Goal: Task Accomplishment & Management: Manage account settings

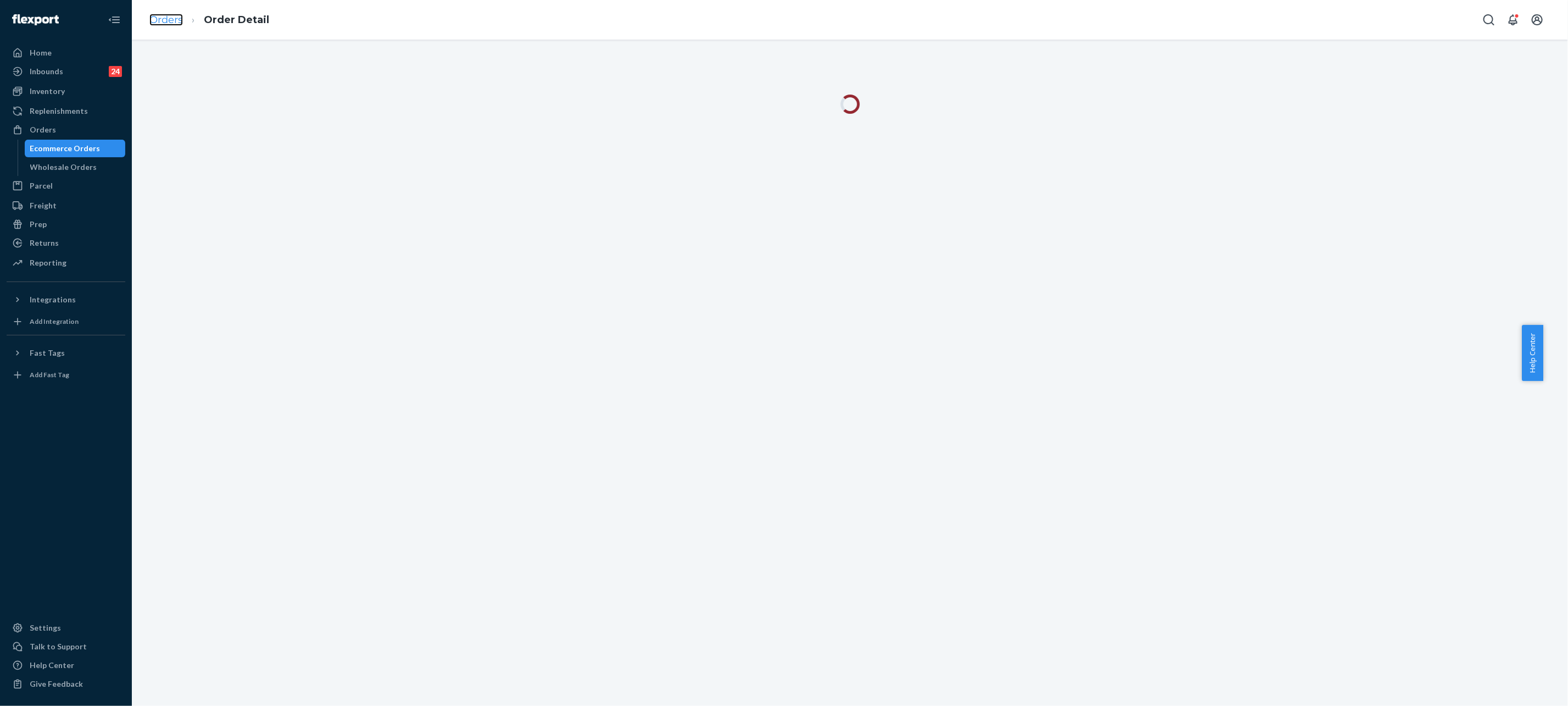
click at [173, 16] on link "Orders" at bounding box center [166, 20] width 34 height 12
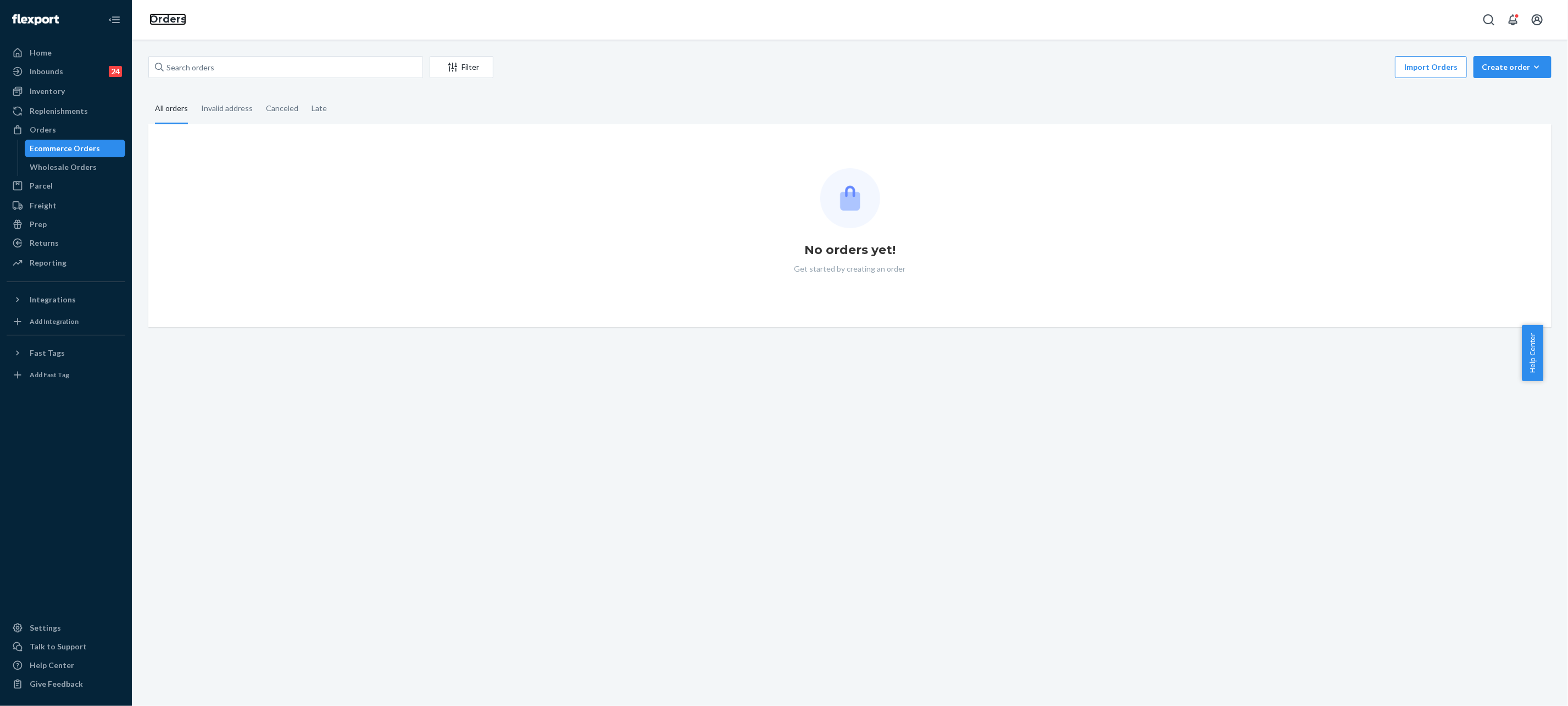
click at [173, 16] on link "Orders" at bounding box center [168, 19] width 36 height 12
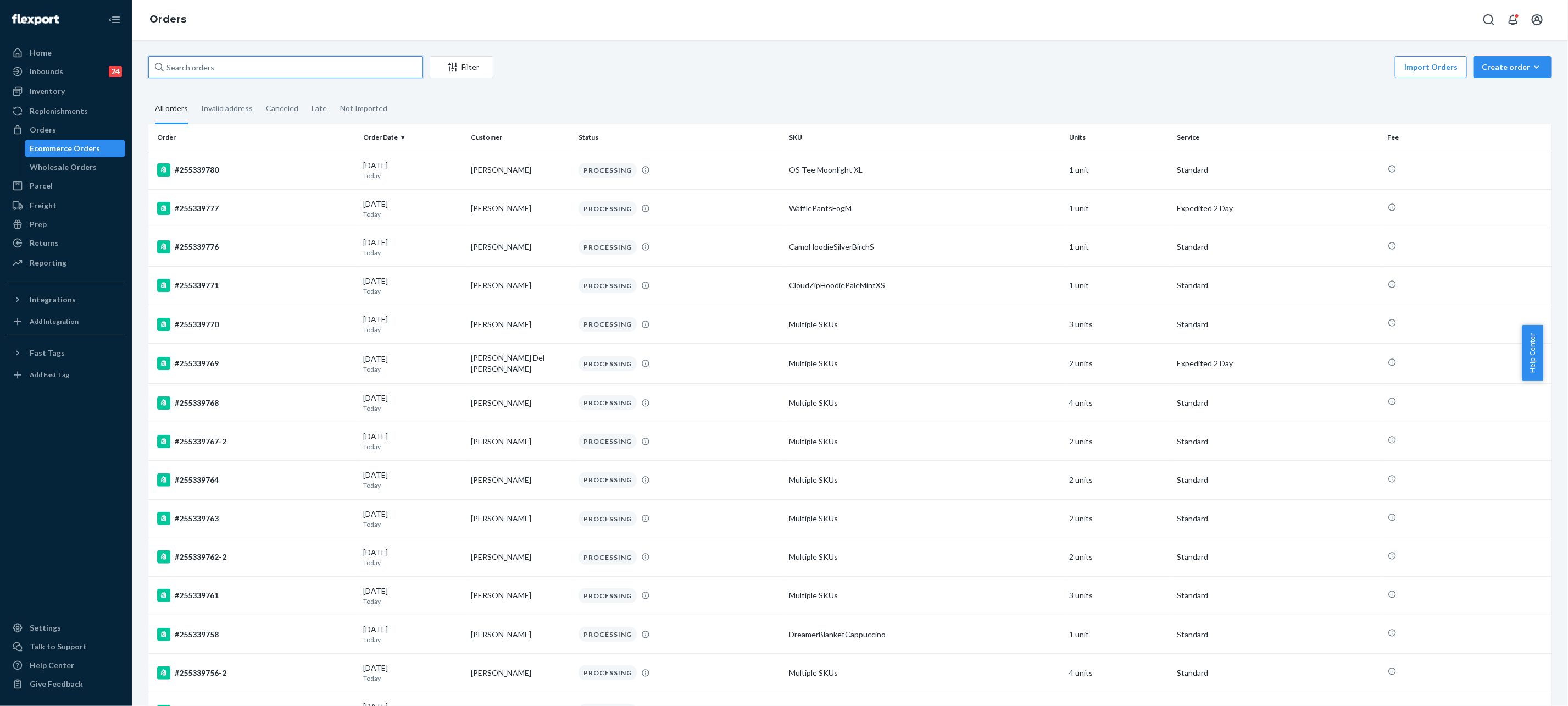
click at [289, 61] on input "text" at bounding box center [286, 67] width 274 height 22
paste input "255107061"
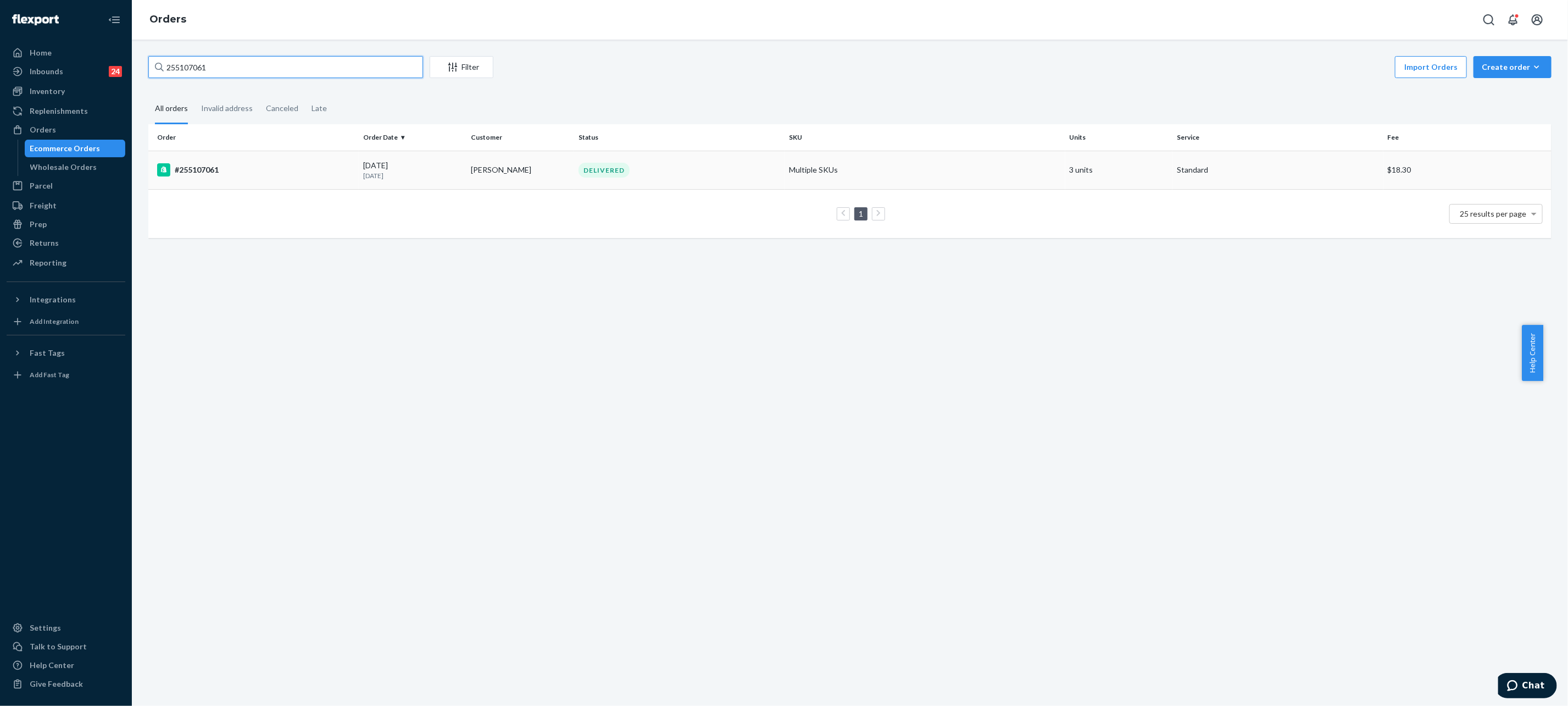
type input "255107061"
click at [457, 178] on td "[DATE] [DATE]" at bounding box center [412, 169] width 108 height 38
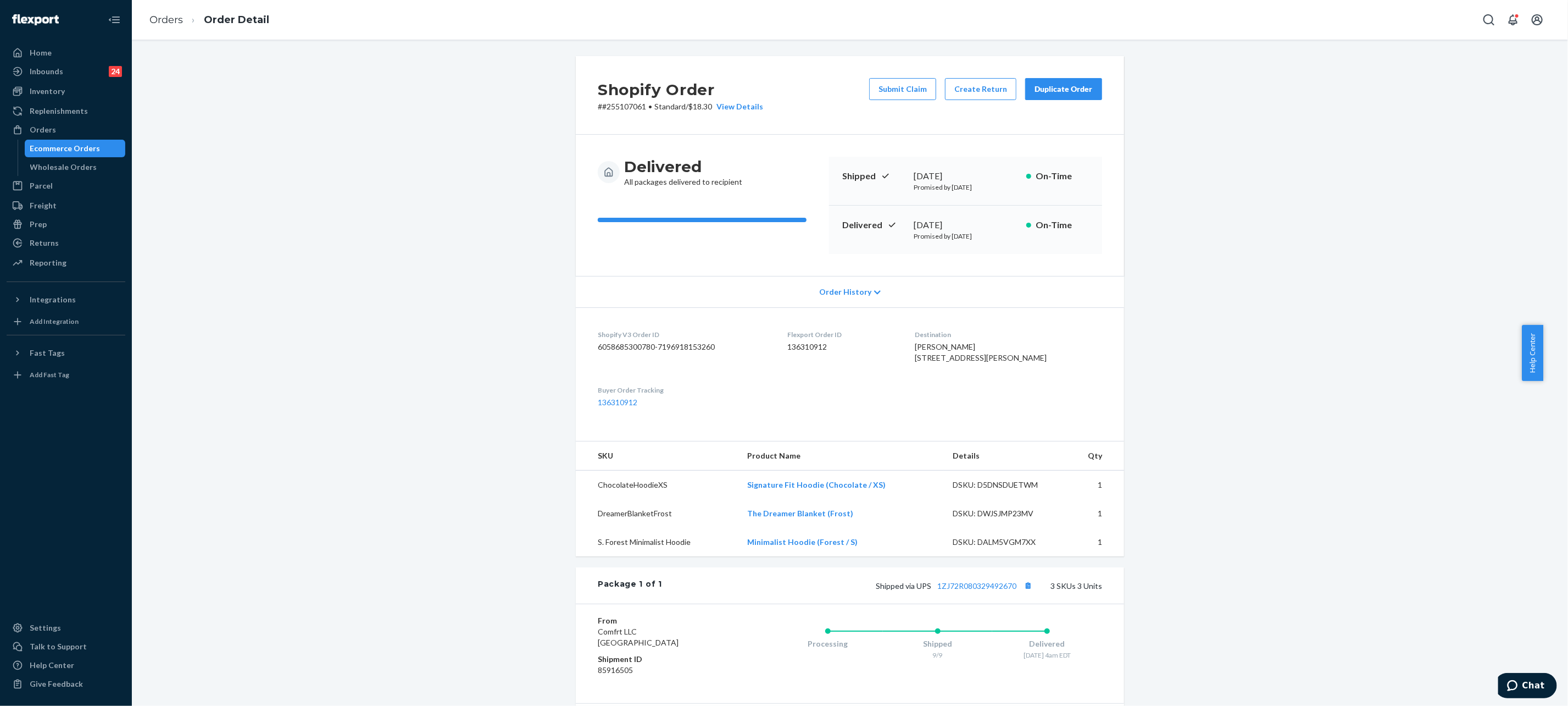
click at [1044, 88] on div "Duplicate Order" at bounding box center [1064, 89] width 58 height 11
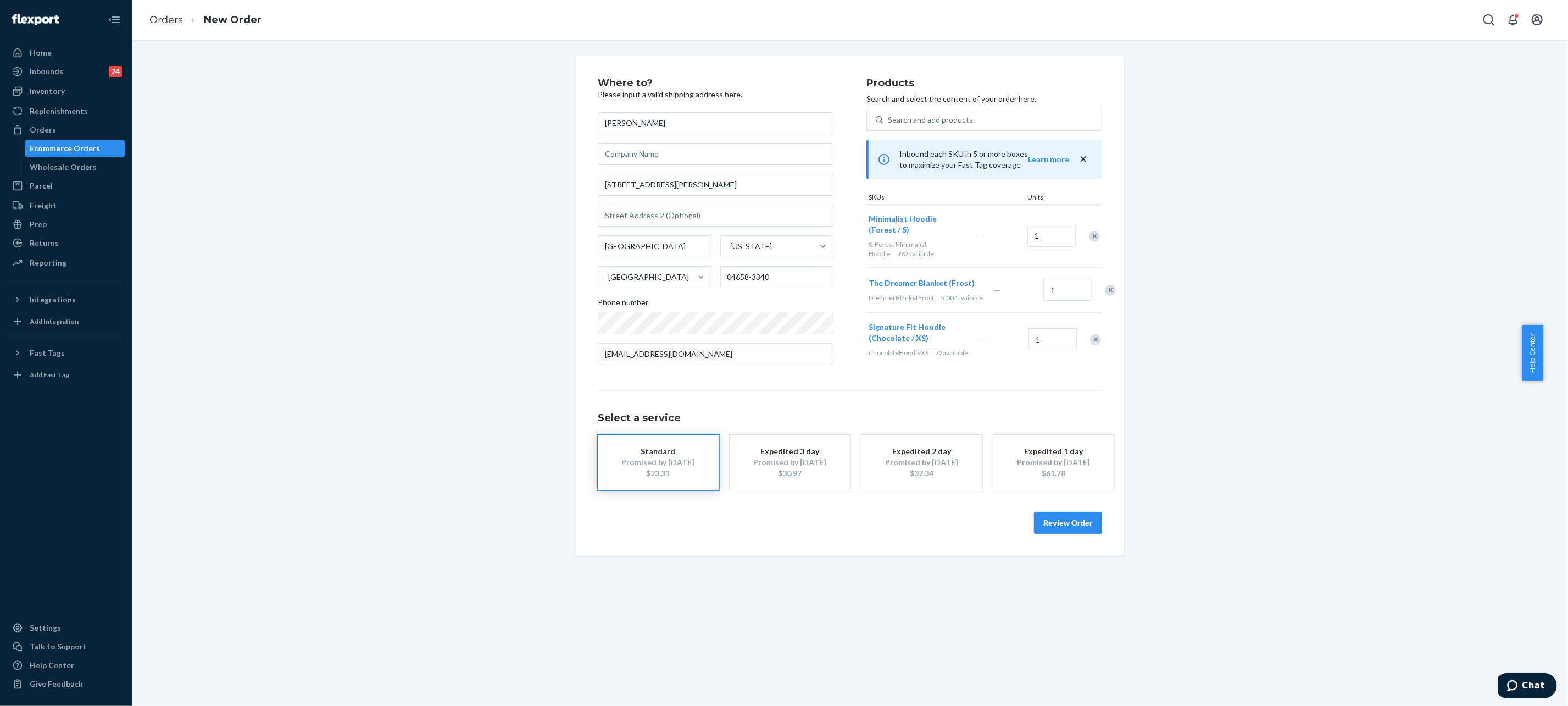
click at [1040, 531] on div "Review Order" at bounding box center [850, 517] width 504 height 33
click at [1072, 533] on button "Review Order" at bounding box center [1068, 522] width 68 height 22
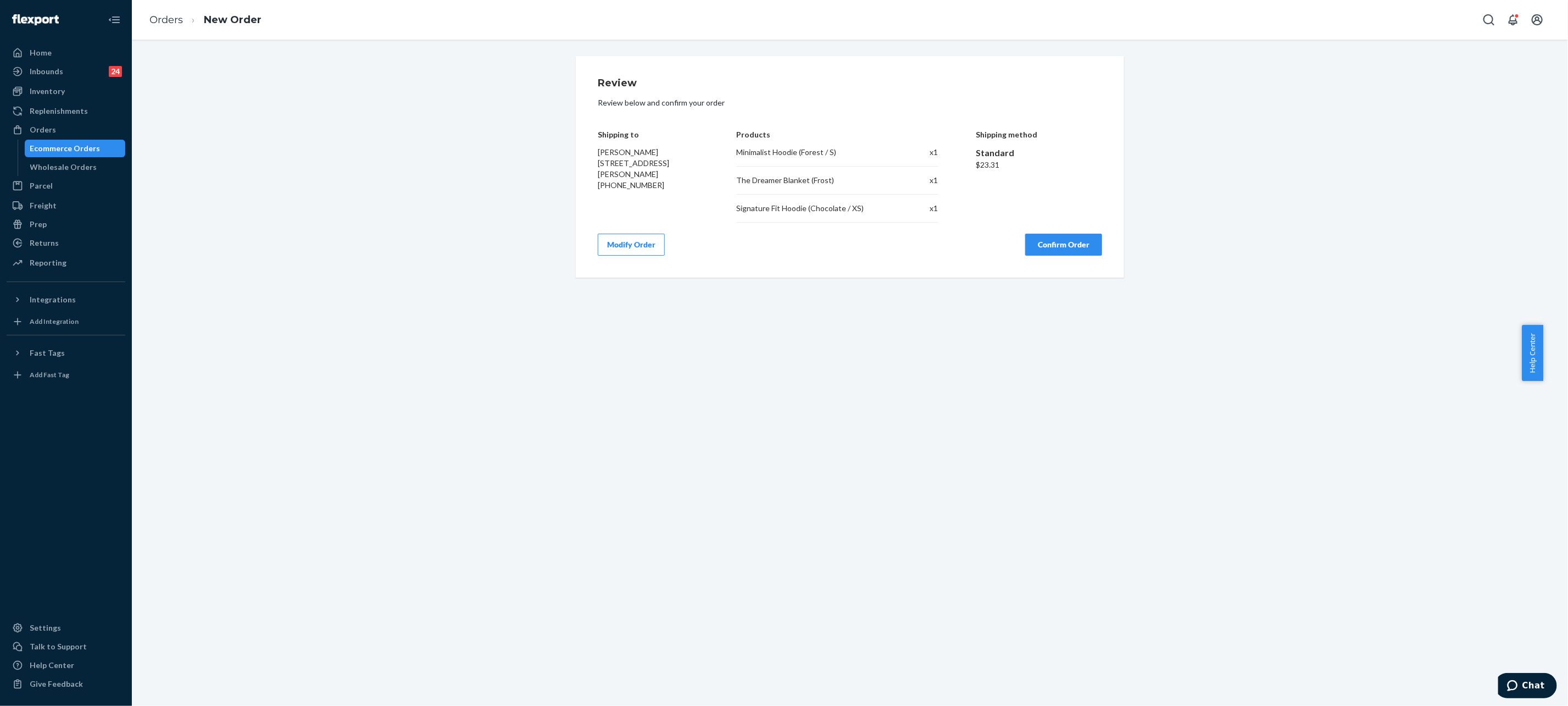
click at [1058, 239] on button "Confirm Order" at bounding box center [1064, 244] width 77 height 22
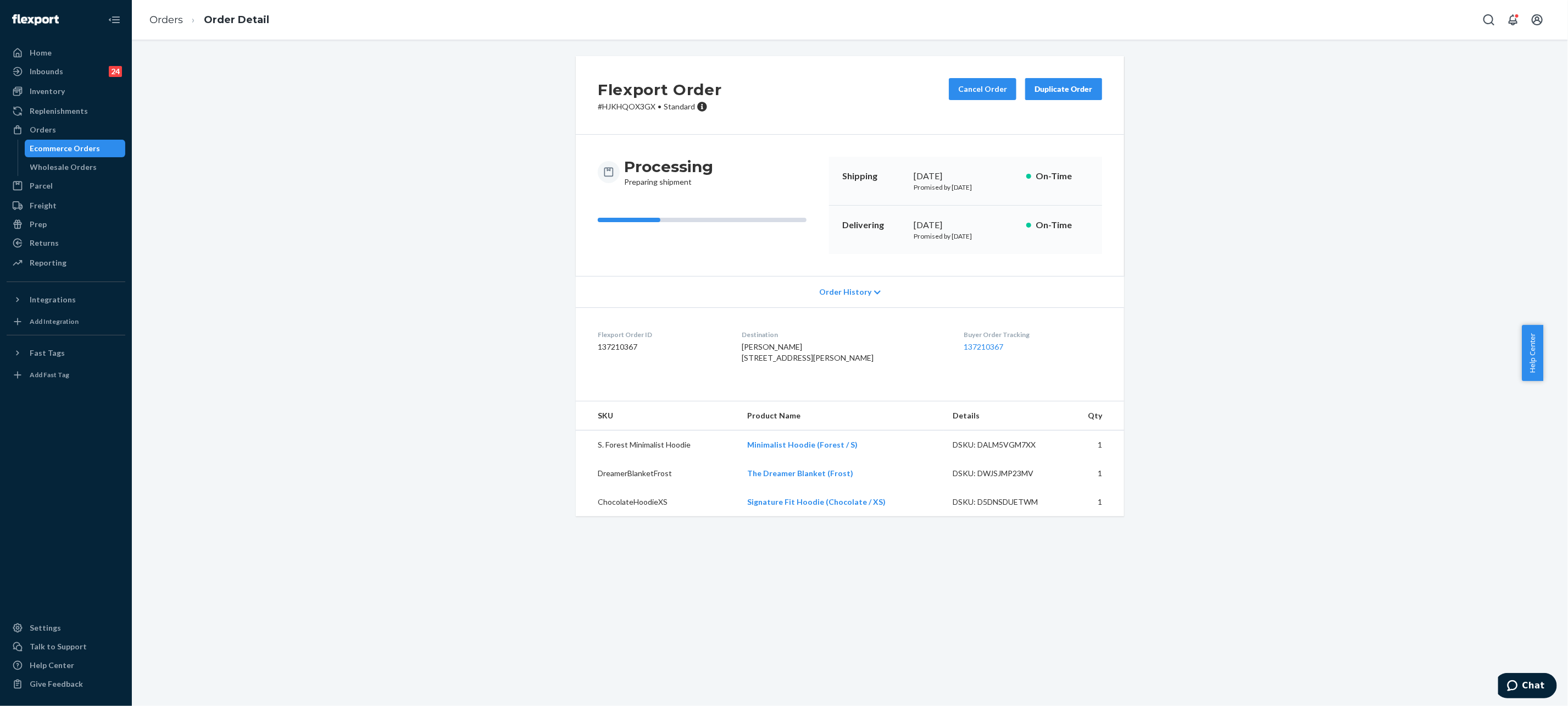
click at [409, 241] on div "Flexport Order # HJKHQOX3GX • Standard Cancel Order Duplicate Order Processing …" at bounding box center [849, 293] width 1420 height 473
click at [965, 351] on link "137210367" at bounding box center [984, 346] width 40 height 10
click at [181, 20] on link "Orders" at bounding box center [166, 20] width 34 height 12
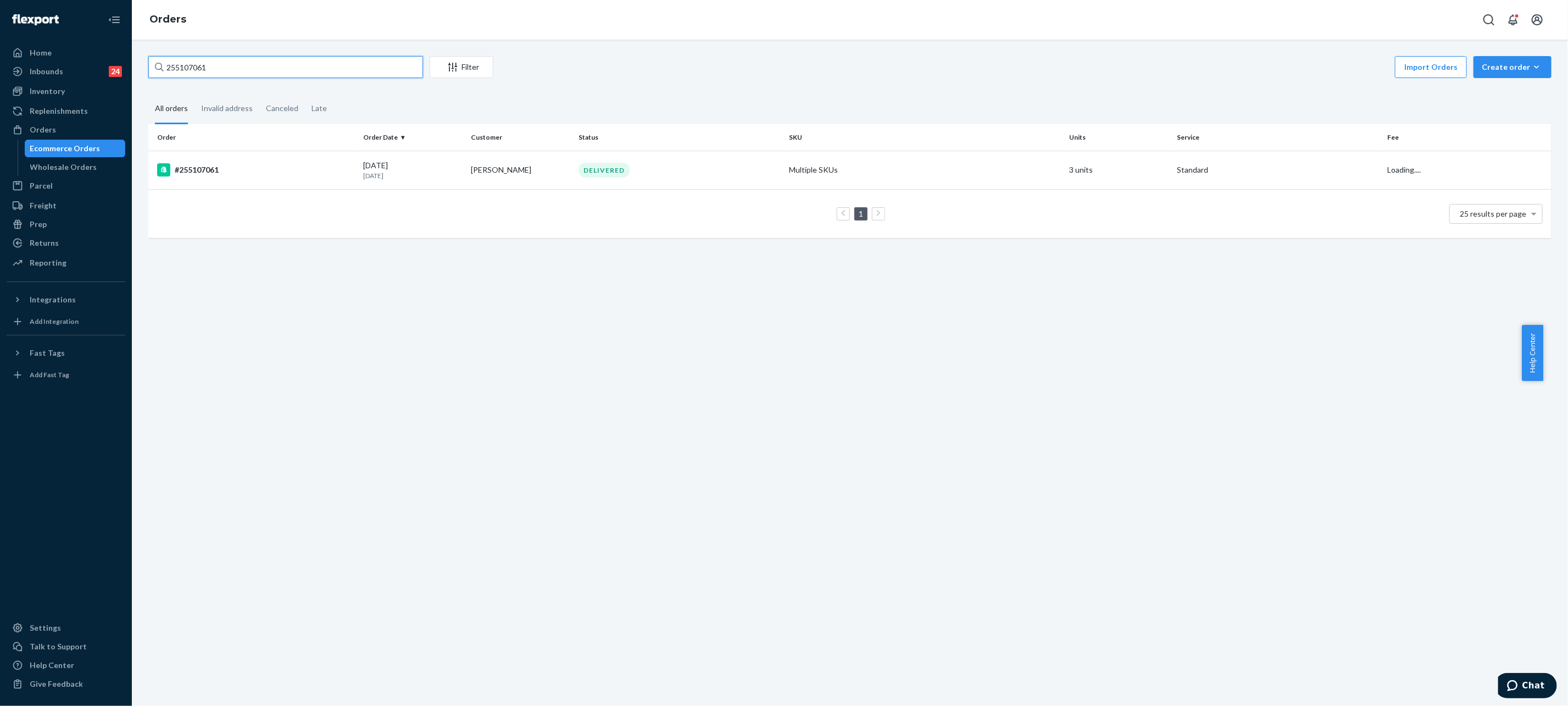
click at [380, 65] on input "255107061" at bounding box center [286, 67] width 274 height 22
paste input "#254763675"
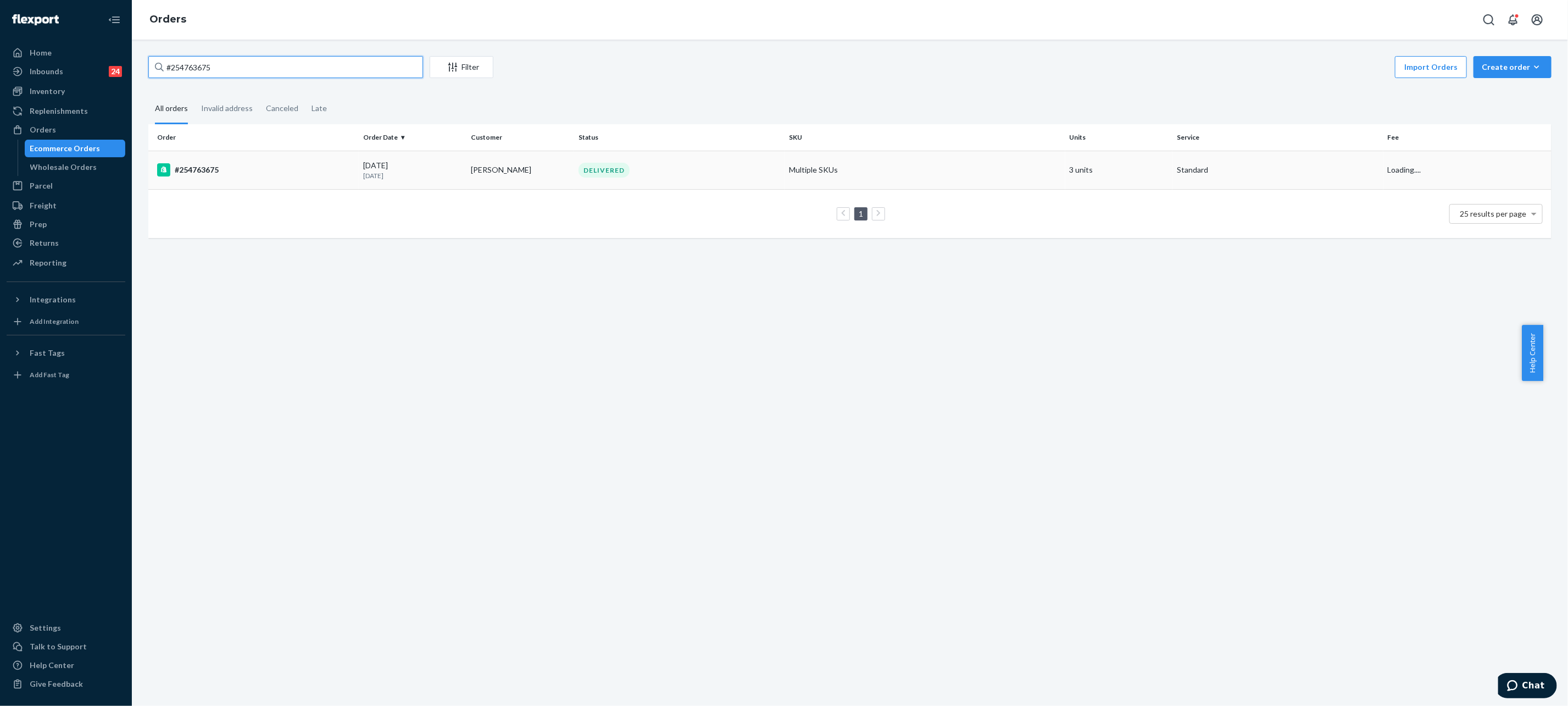
type input "#254763675"
click at [596, 168] on div "DELIVERED" at bounding box center [603, 169] width 51 height 15
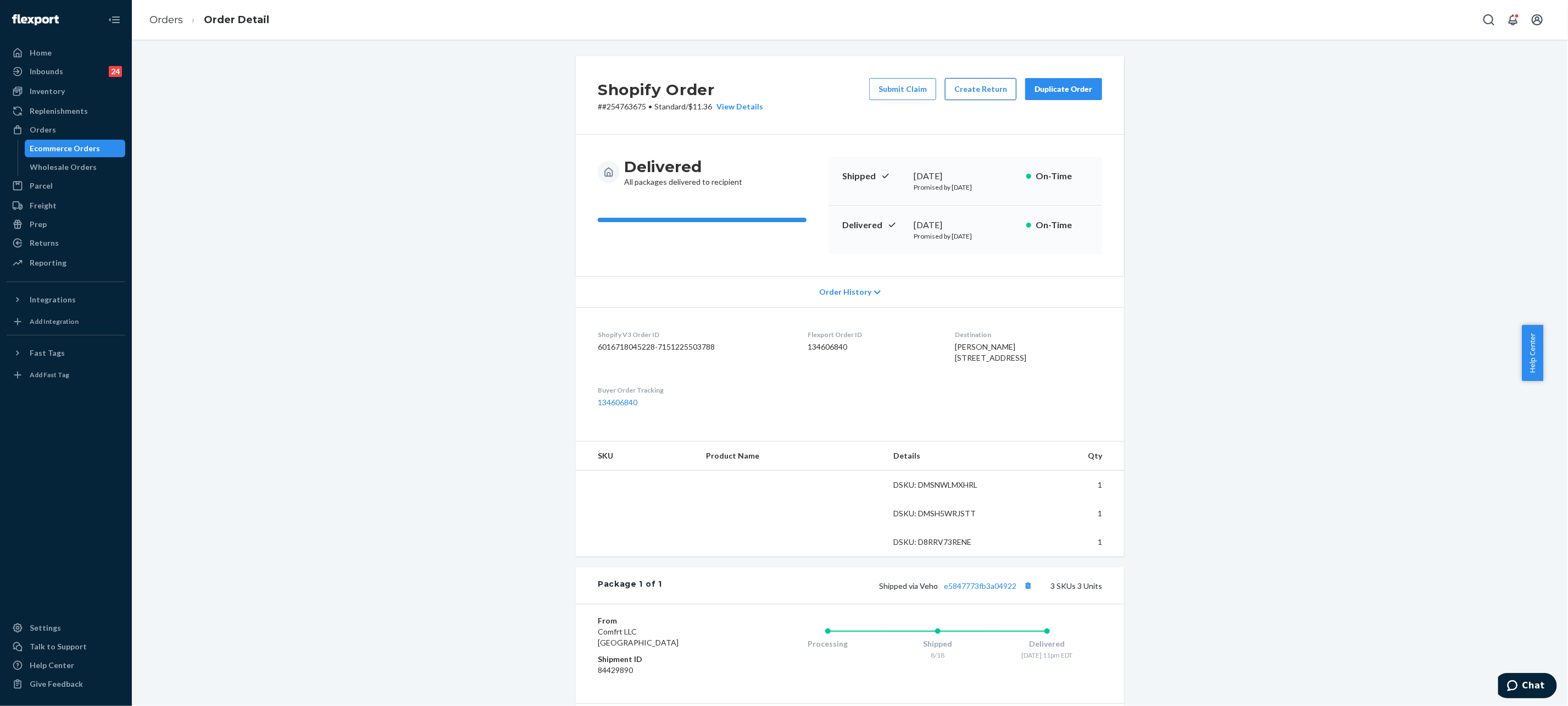
click at [969, 92] on button "Create Return" at bounding box center [980, 89] width 71 height 22
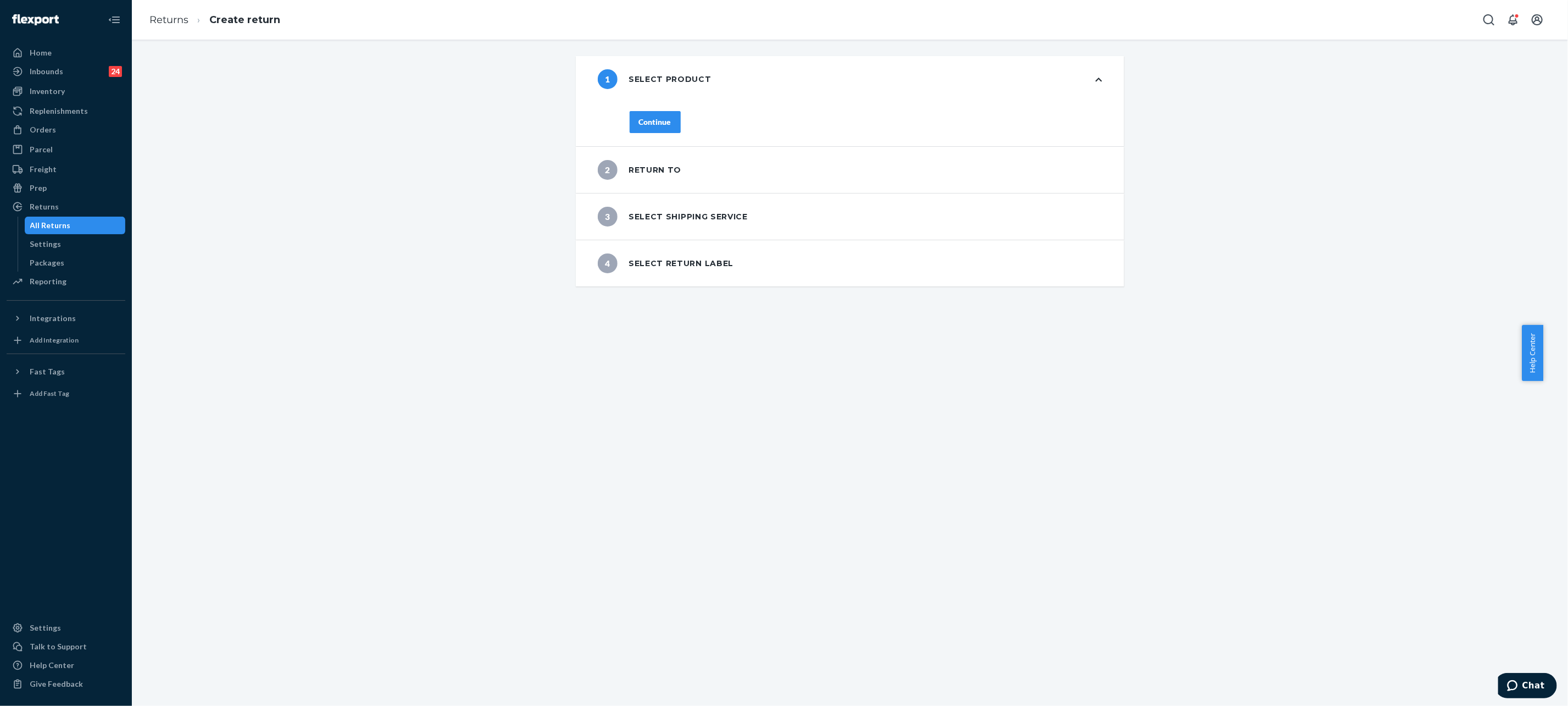
click at [629, 132] on button "Continue" at bounding box center [655, 122] width 51 height 22
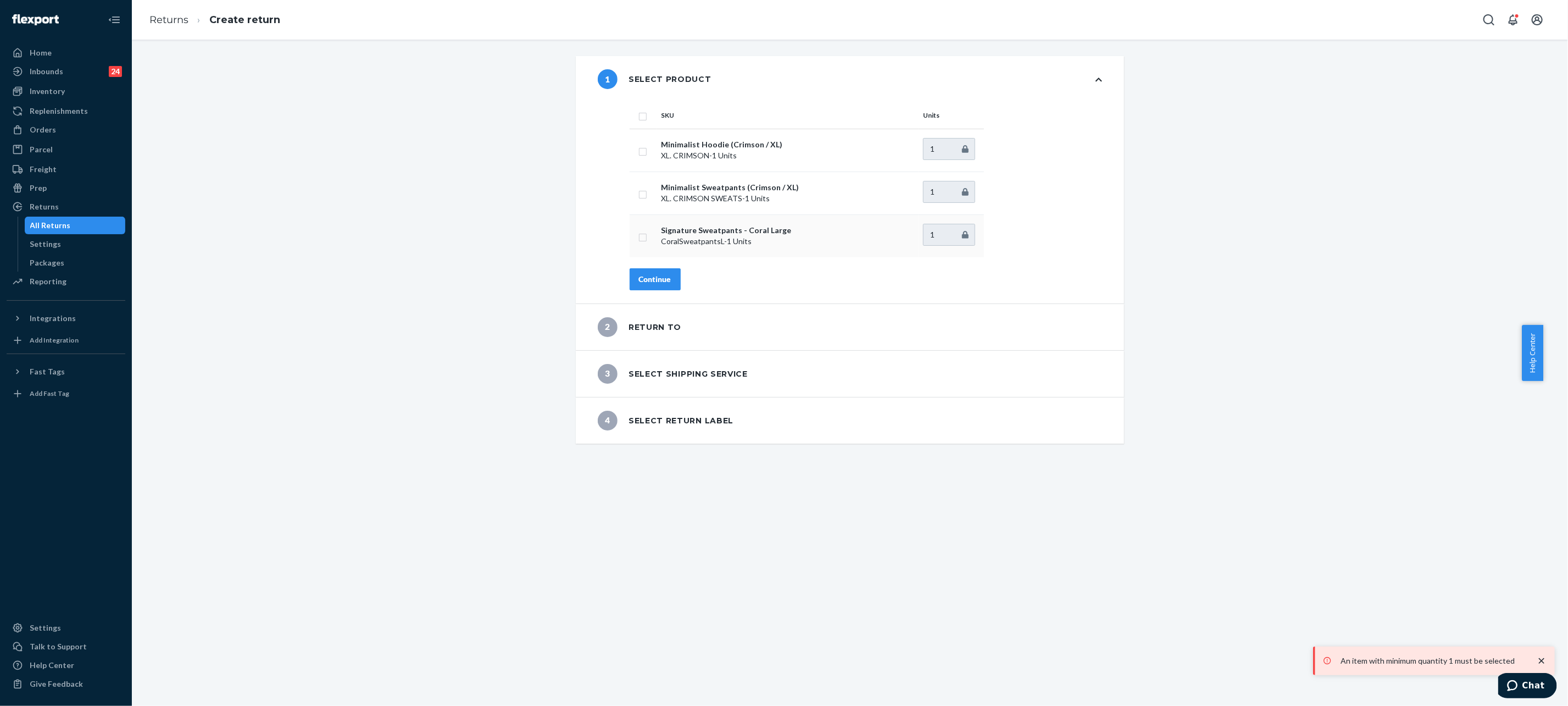
click at [629, 229] on td at bounding box center [643, 235] width 28 height 43
click at [638, 241] on input "checkbox" at bounding box center [642, 235] width 9 height 11
checkbox input "true"
click at [656, 276] on div "Continue" at bounding box center [655, 279] width 32 height 11
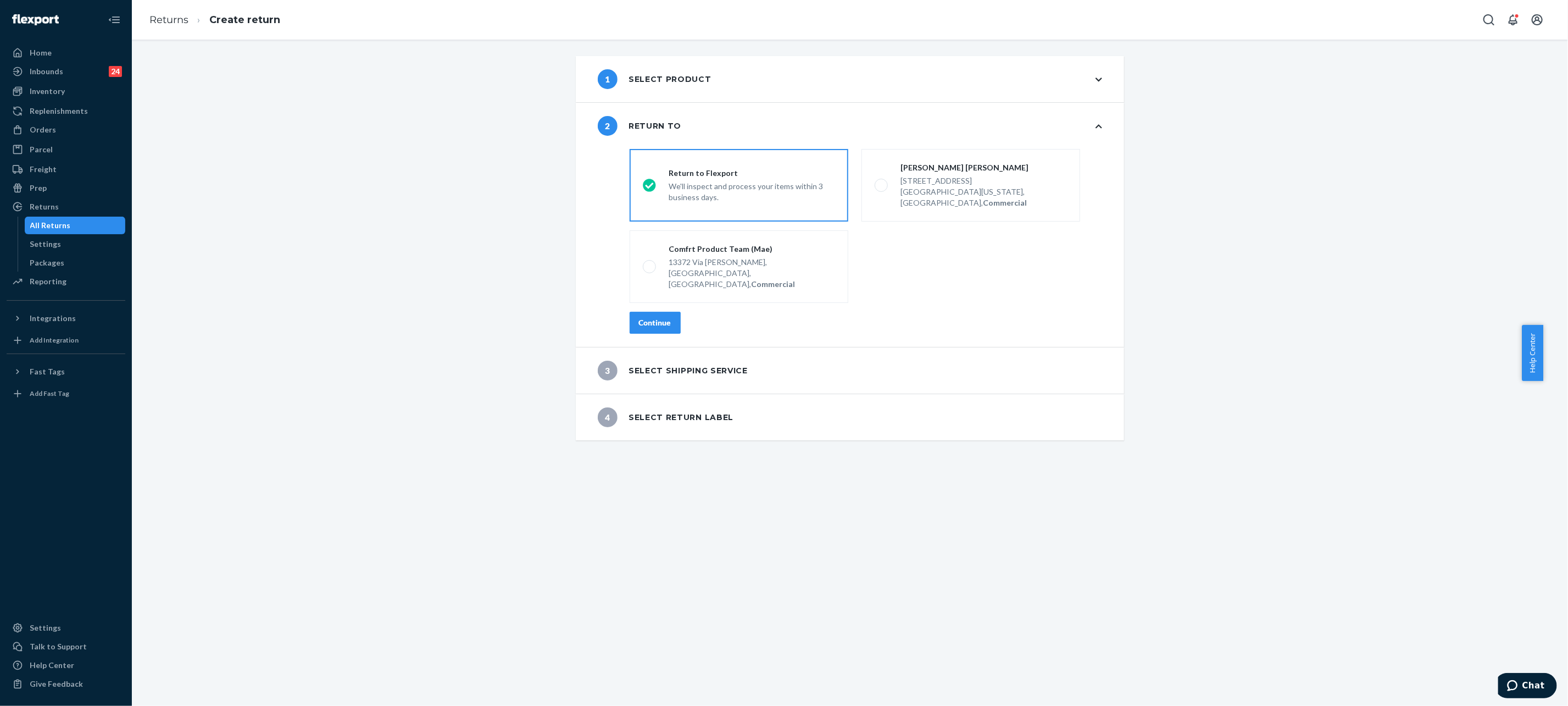
click at [653, 317] on div "Continue" at bounding box center [655, 322] width 32 height 11
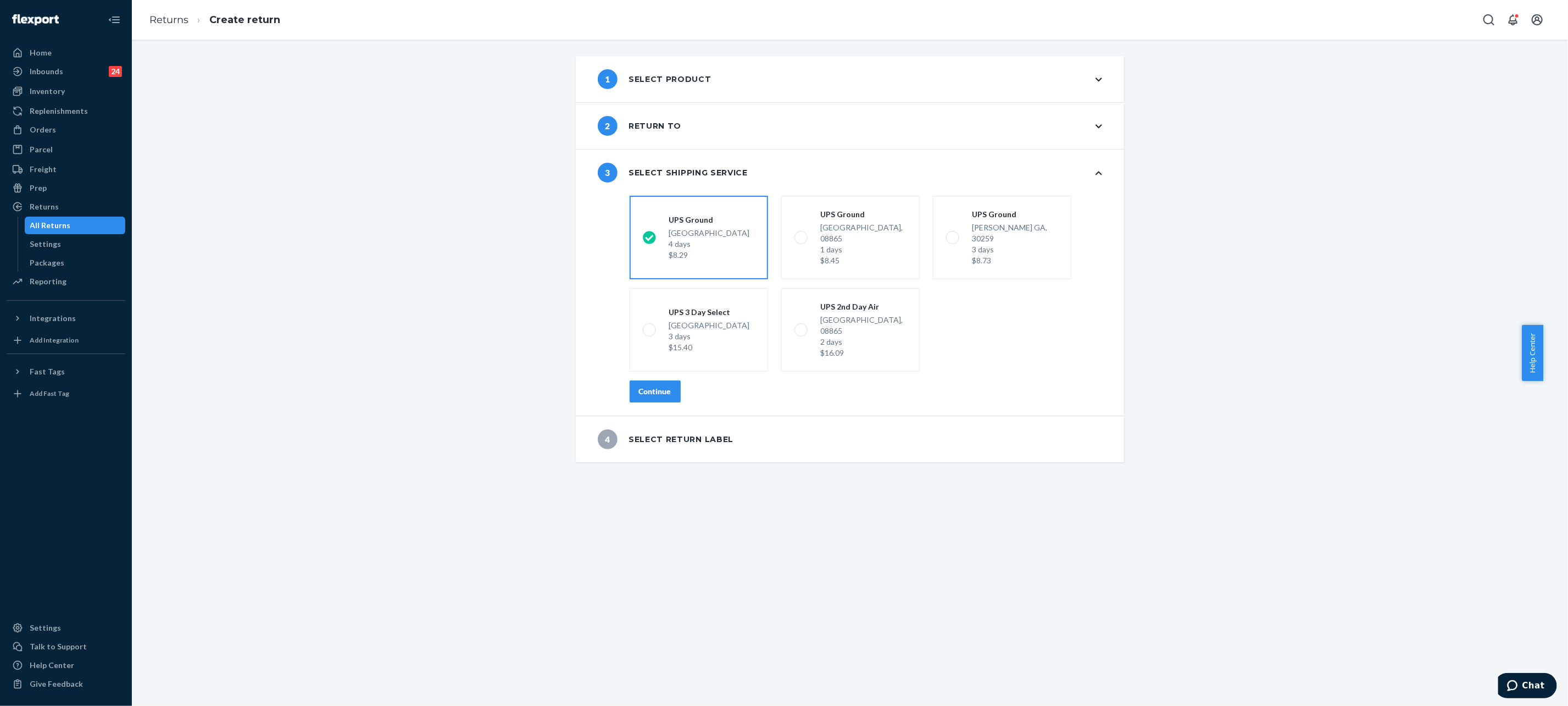
click at [639, 386] on div "Continue" at bounding box center [655, 391] width 32 height 11
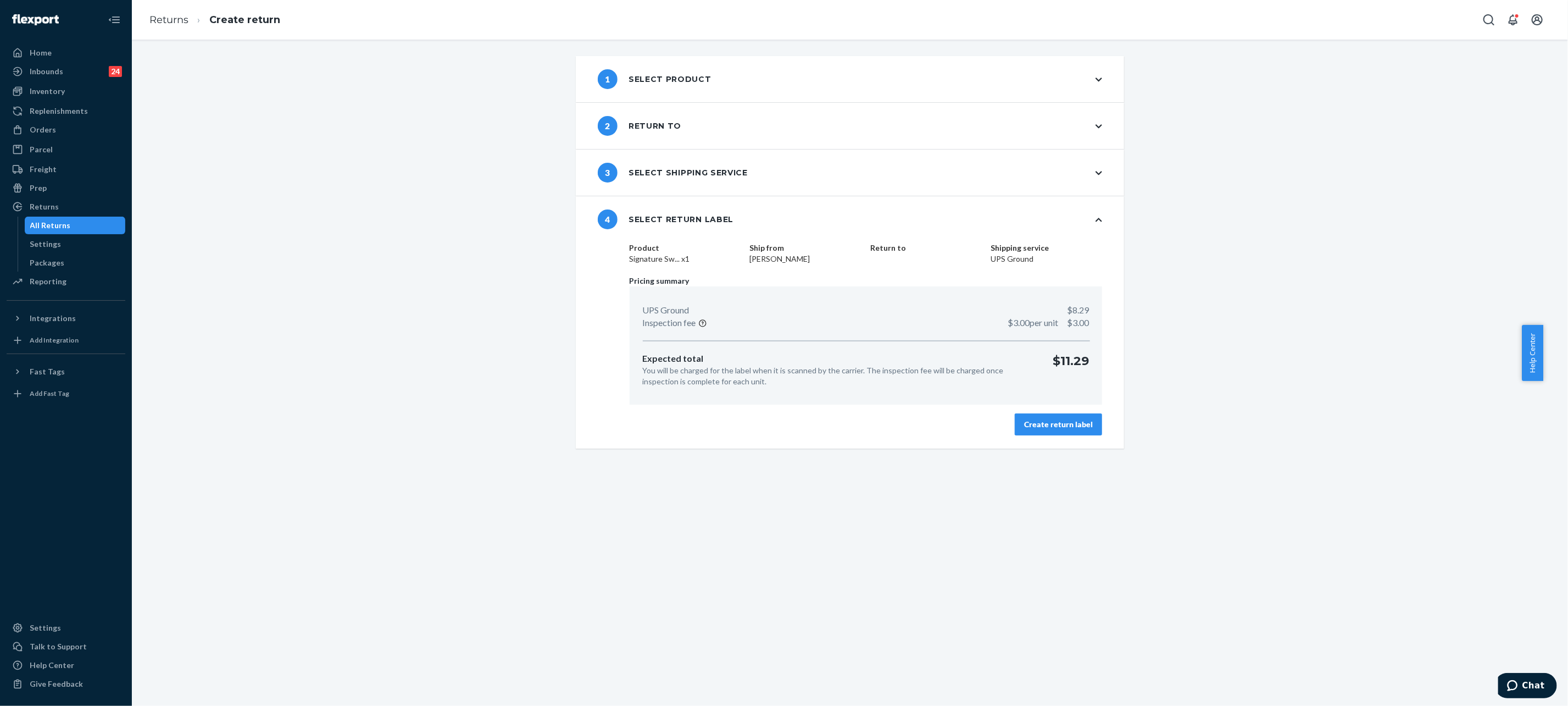
click at [1042, 419] on div "Create return label" at bounding box center [1058, 424] width 69 height 11
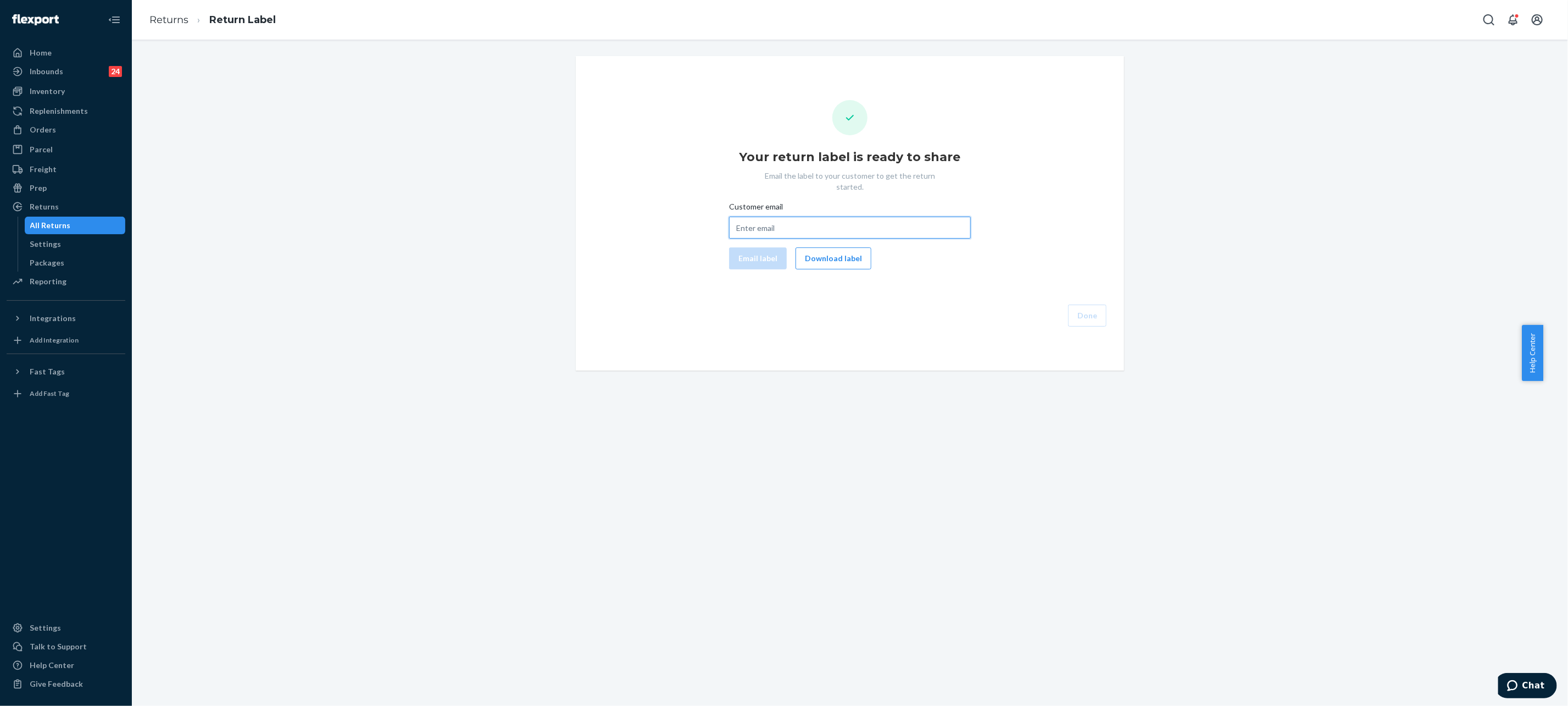
click at [880, 219] on input "Customer email" at bounding box center [850, 227] width 241 height 22
paste input "[EMAIL_ADDRESS][DOMAIN_NAME]"
type input "[EMAIL_ADDRESS][DOMAIN_NAME]"
click at [737, 247] on button "Email label" at bounding box center [758, 258] width 57 height 22
click at [818, 247] on button "Download label" at bounding box center [833, 258] width 76 height 22
